Goal: Task Accomplishment & Management: Manage account settings

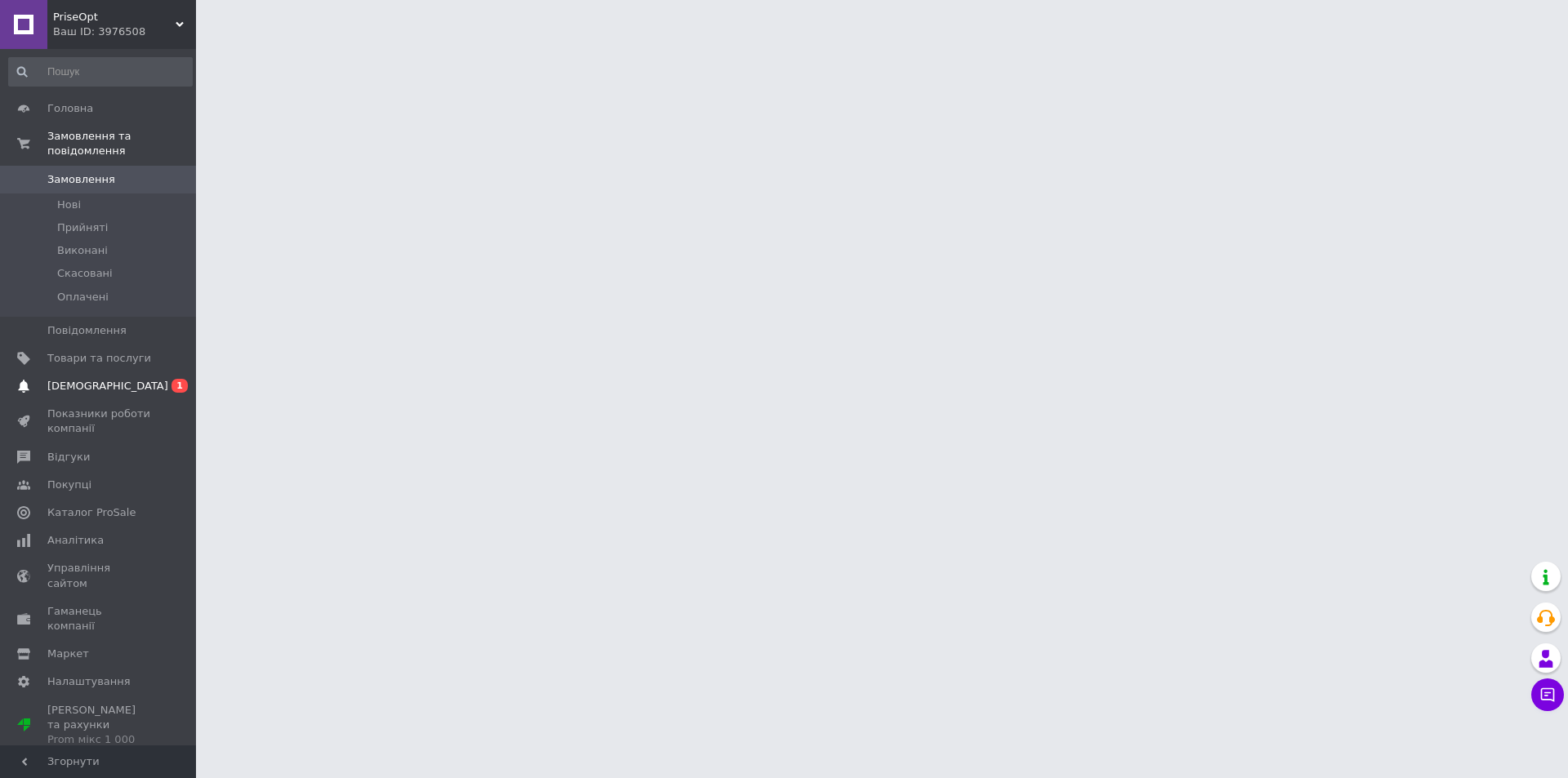
click at [131, 379] on span "[DEMOGRAPHIC_DATA]" at bounding box center [99, 387] width 103 height 15
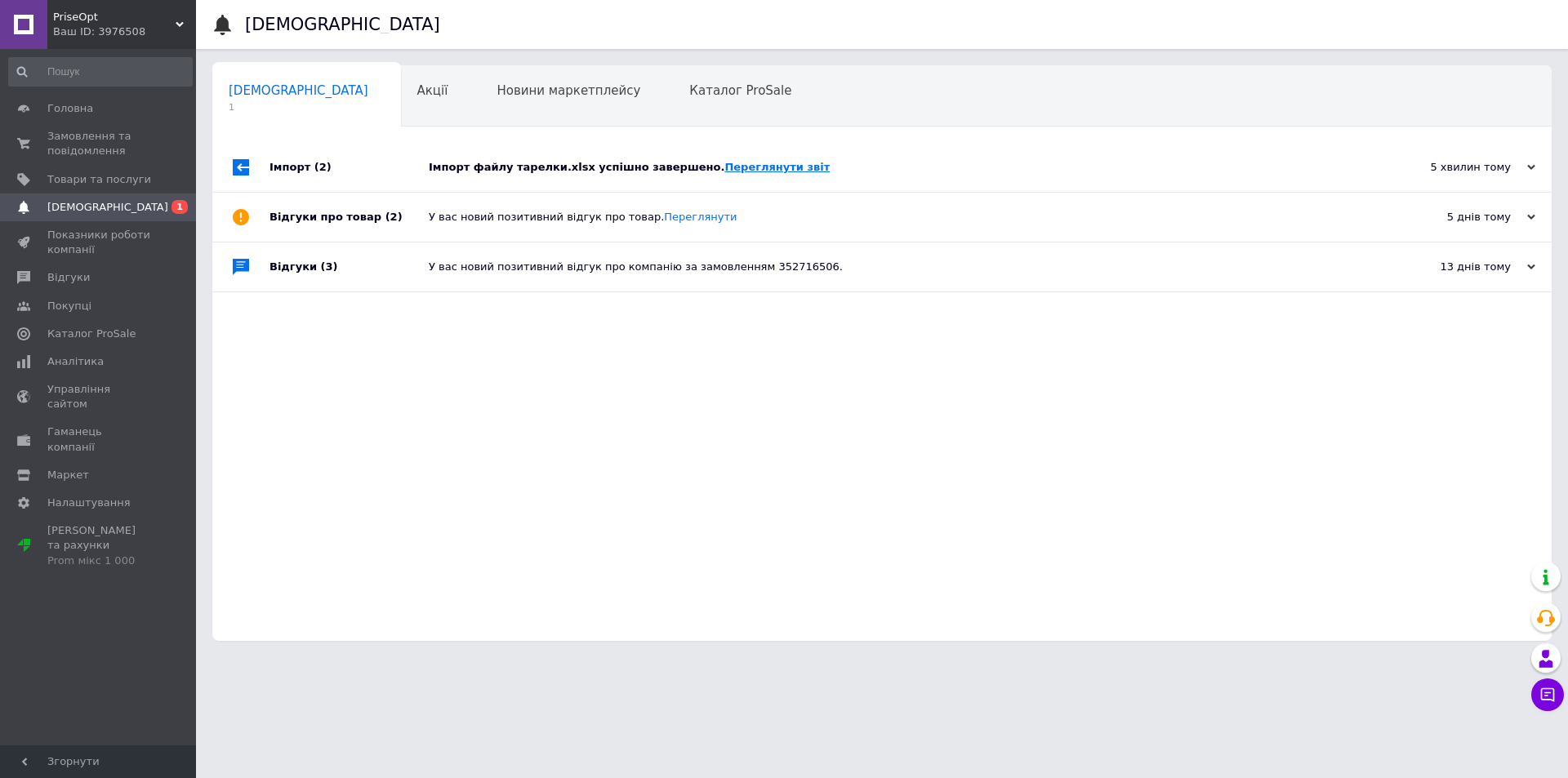
click at [715, 160] on div "Імпорт файлу тарелки.xlsx успішно завершено. Переглянути звіт" at bounding box center [900, 168] width 943 height 49
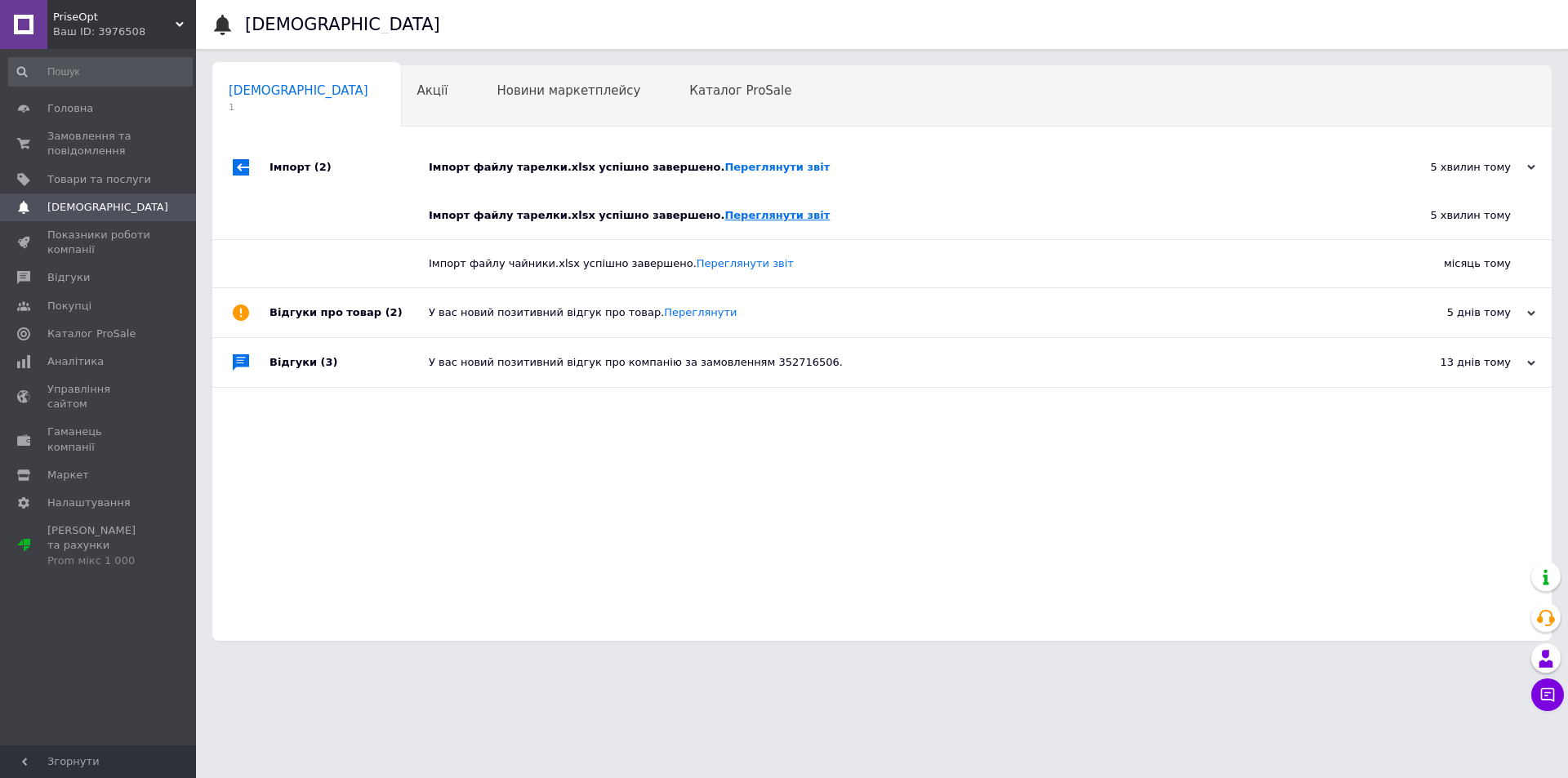
click at [727, 209] on link "Переглянути звіт" at bounding box center [776, 215] width 105 height 12
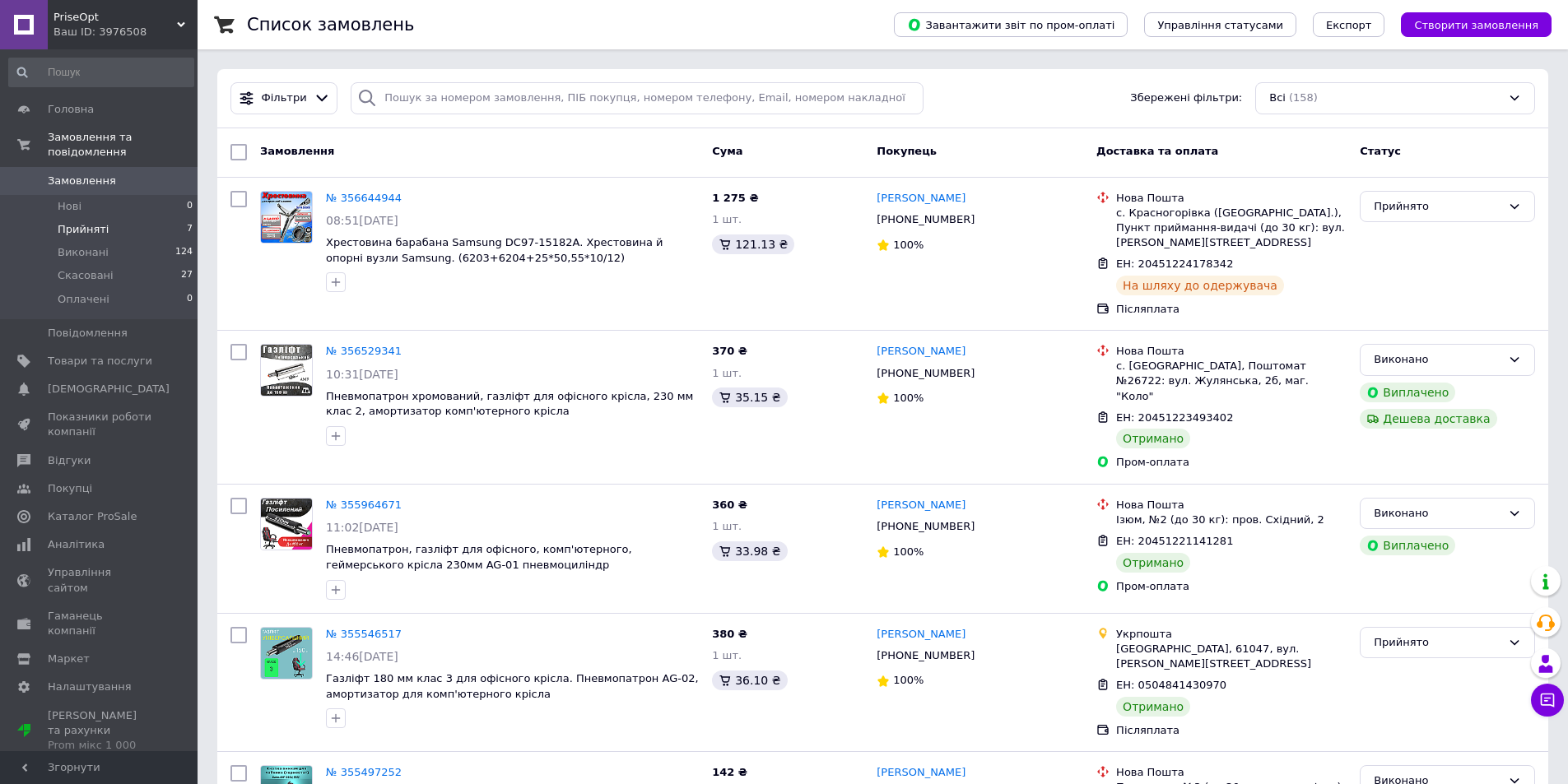
click at [135, 218] on li "Прийняті 7" at bounding box center [101, 229] width 203 height 23
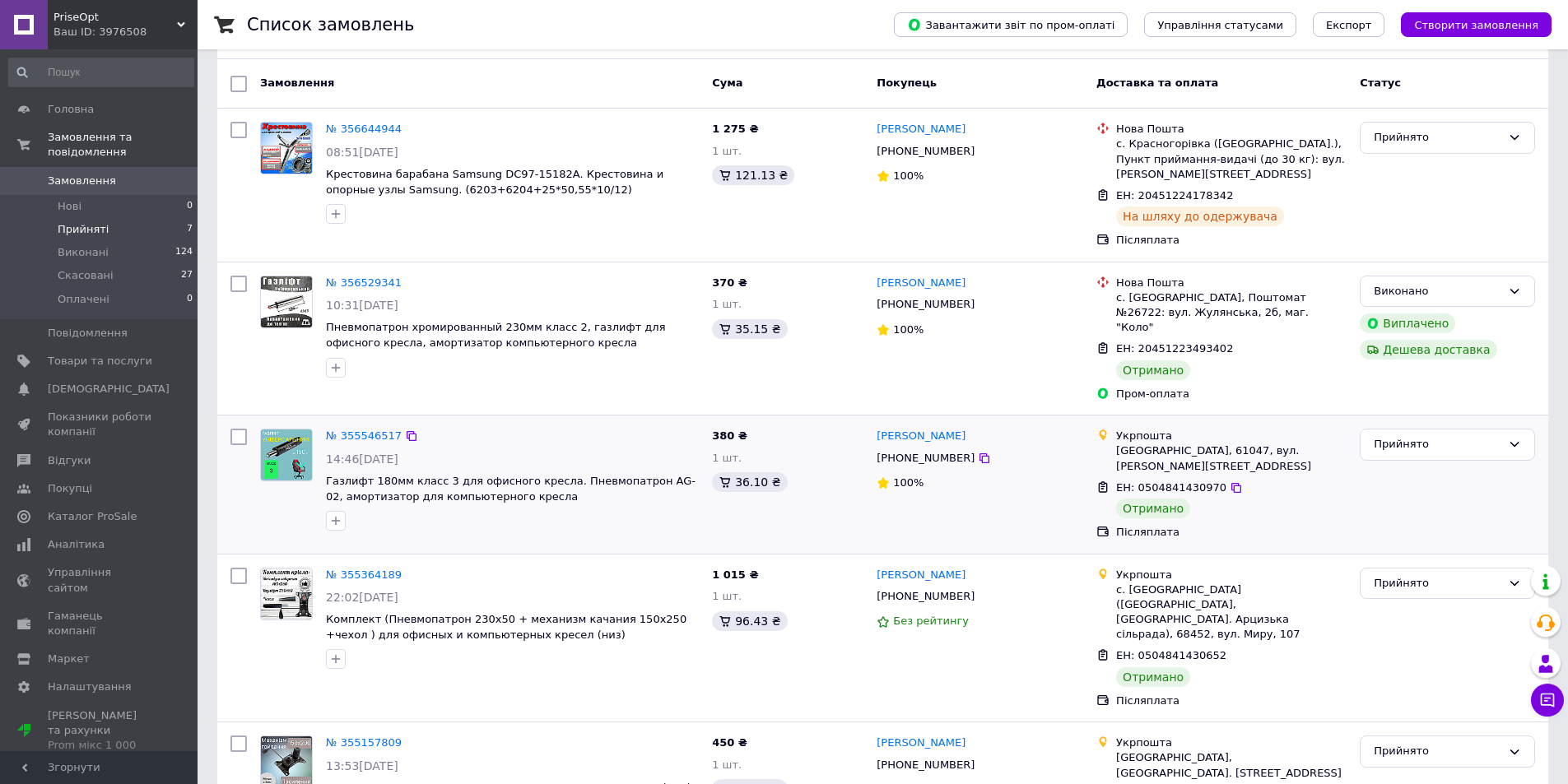
scroll to position [164, 0]
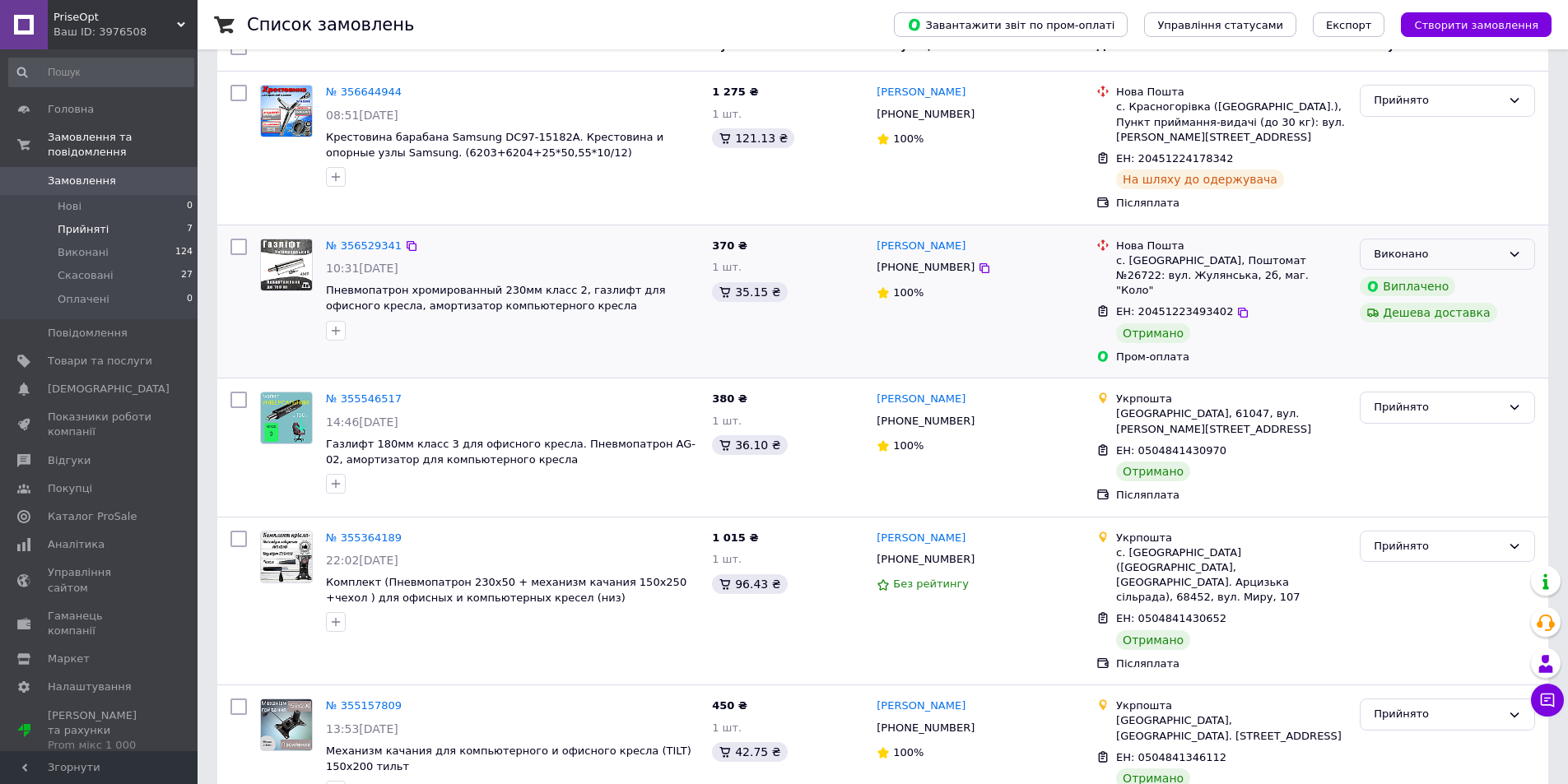
click at [1515, 247] on icon at bounding box center [1515, 254] width 13 height 13
click at [1444, 246] on div "Виконано" at bounding box center [1438, 255] width 128 height 17
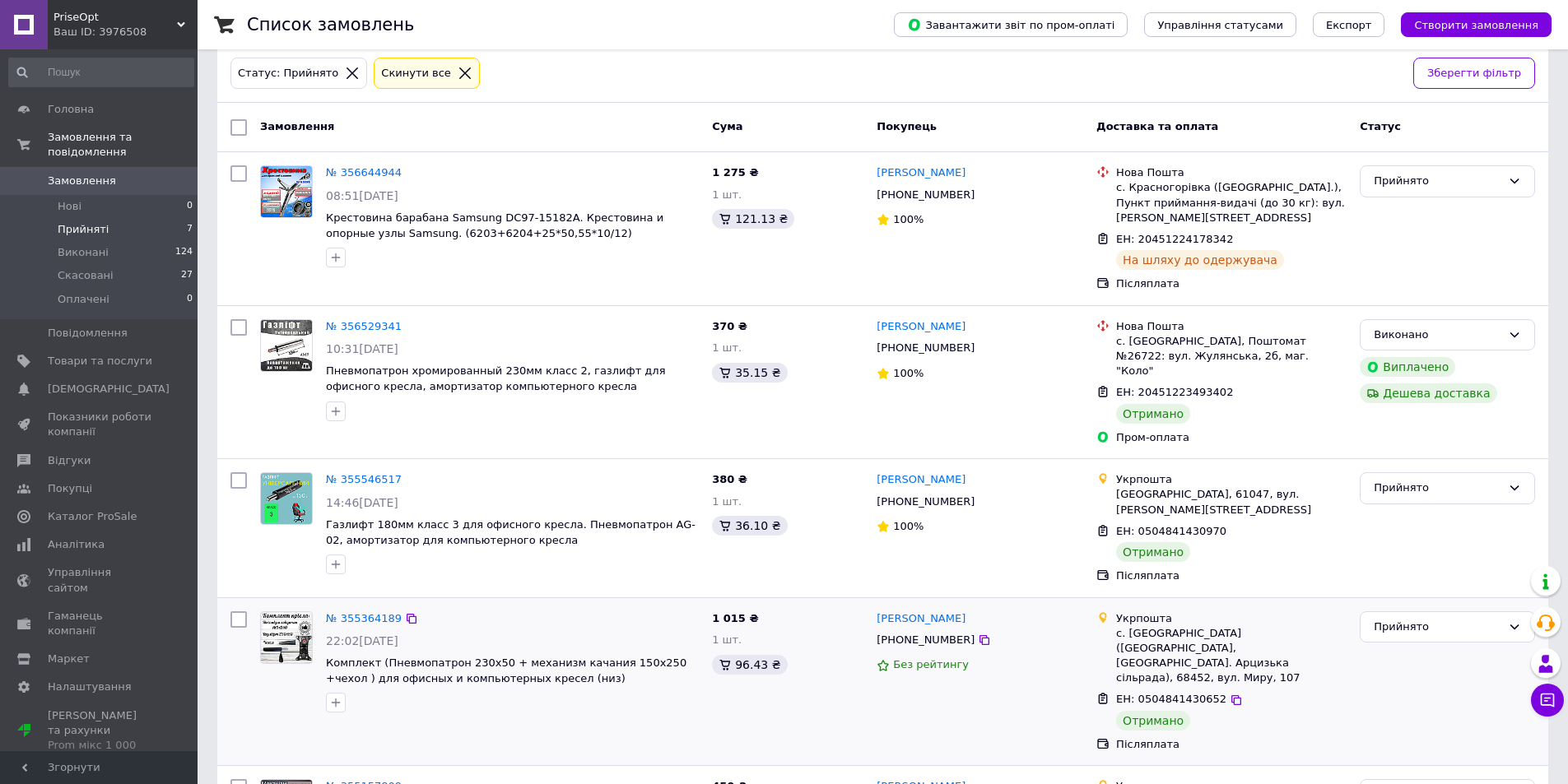
scroll to position [74, 0]
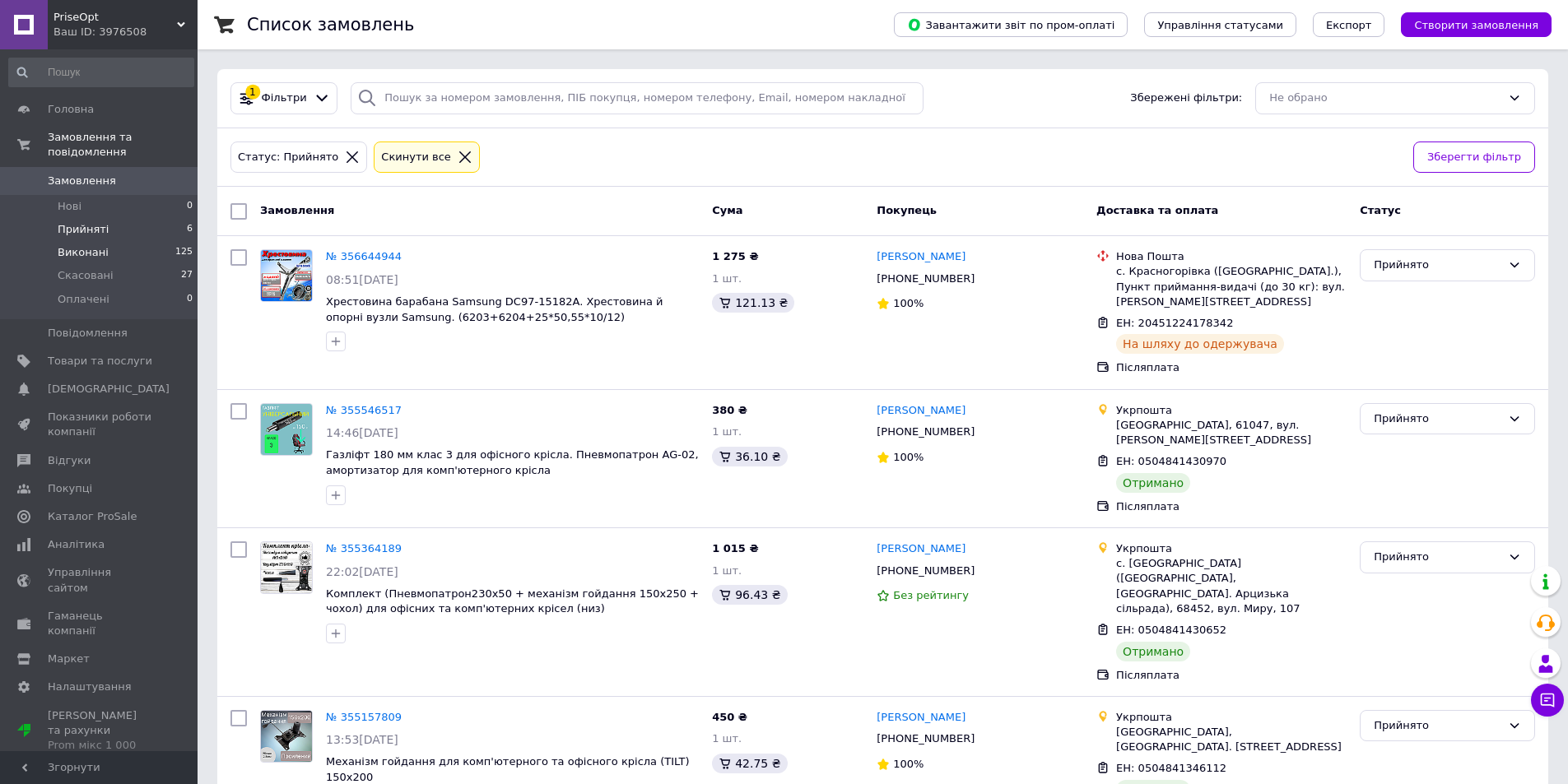
click at [110, 241] on li "Виконані 125" at bounding box center [101, 252] width 203 height 23
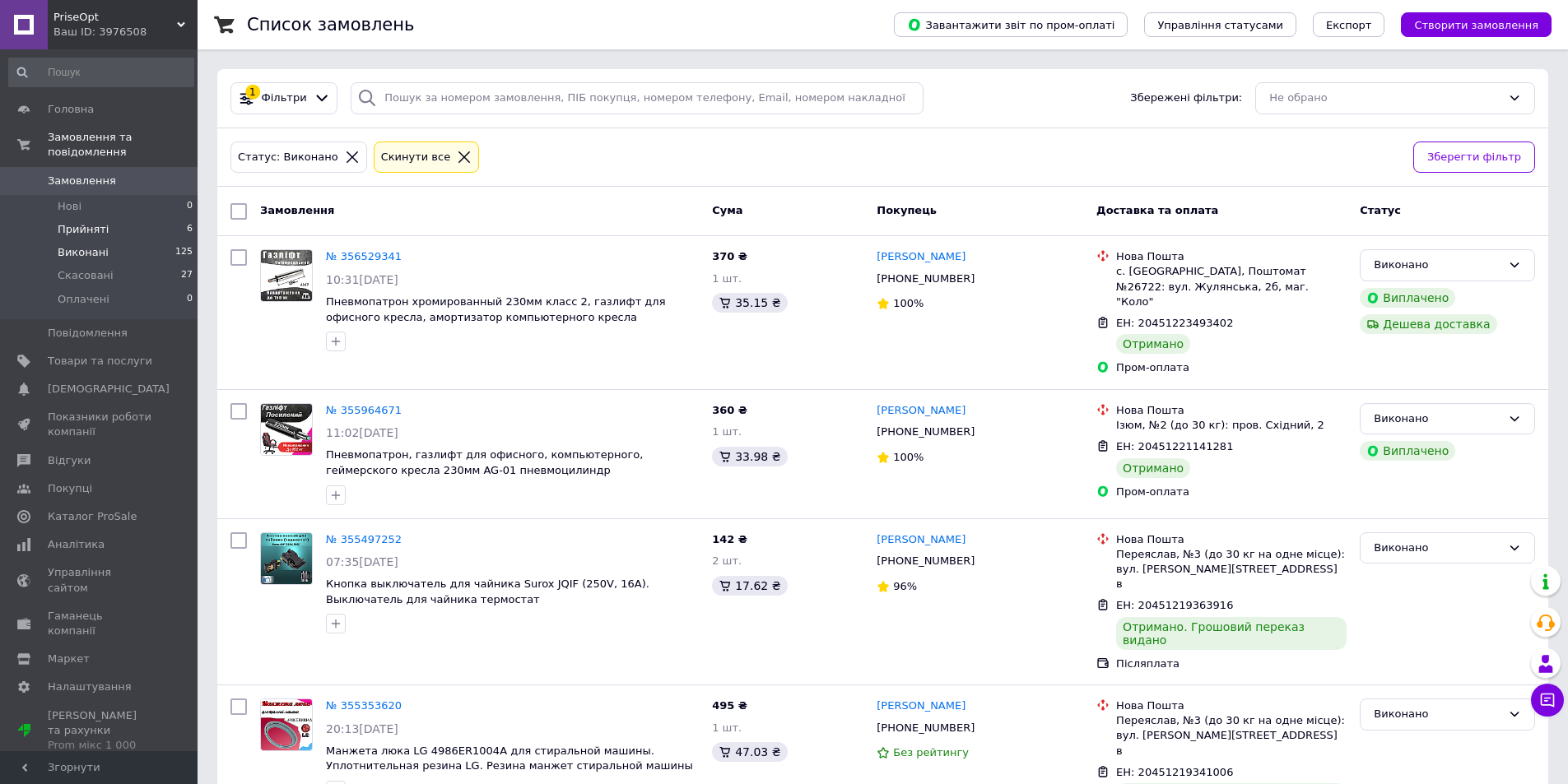
click at [108, 218] on li "Прийняті 6" at bounding box center [101, 229] width 203 height 23
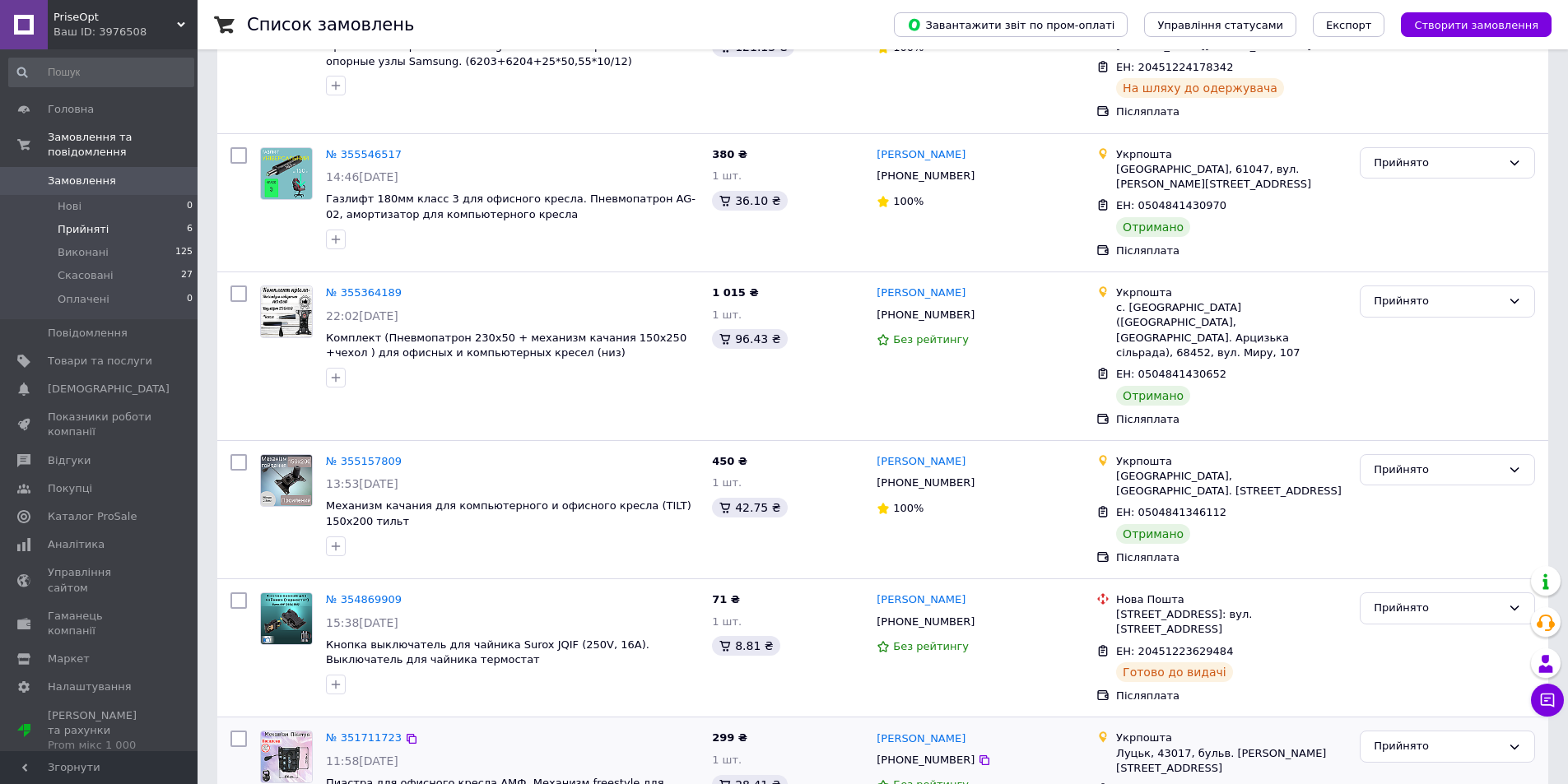
scroll to position [265, 0]
